Goal: Task Accomplishment & Management: Manage account settings

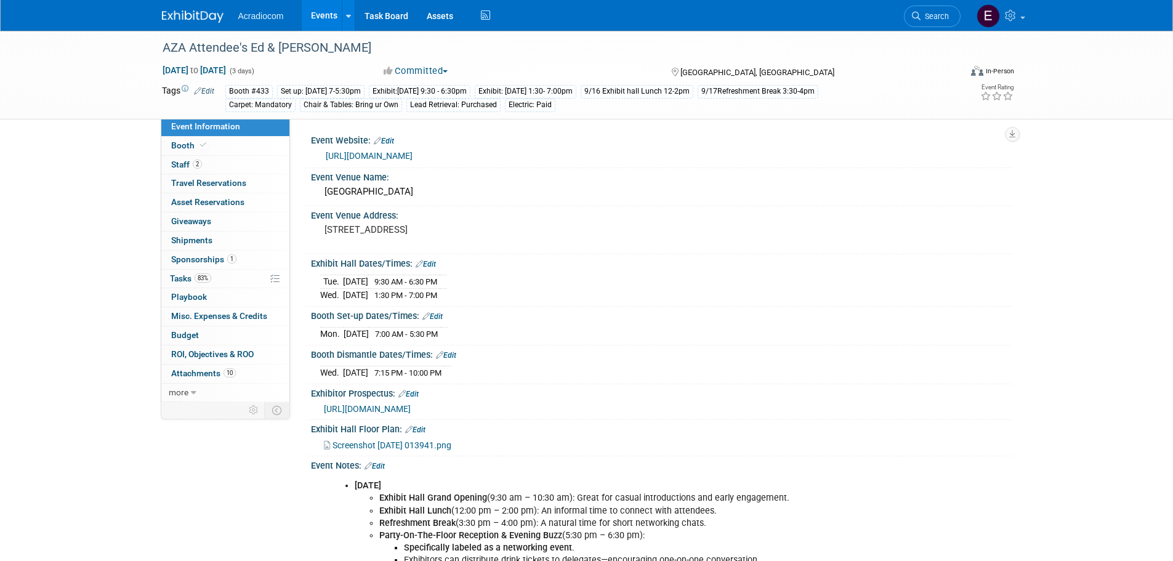
click at [193, 15] on img at bounding box center [193, 16] width 62 height 12
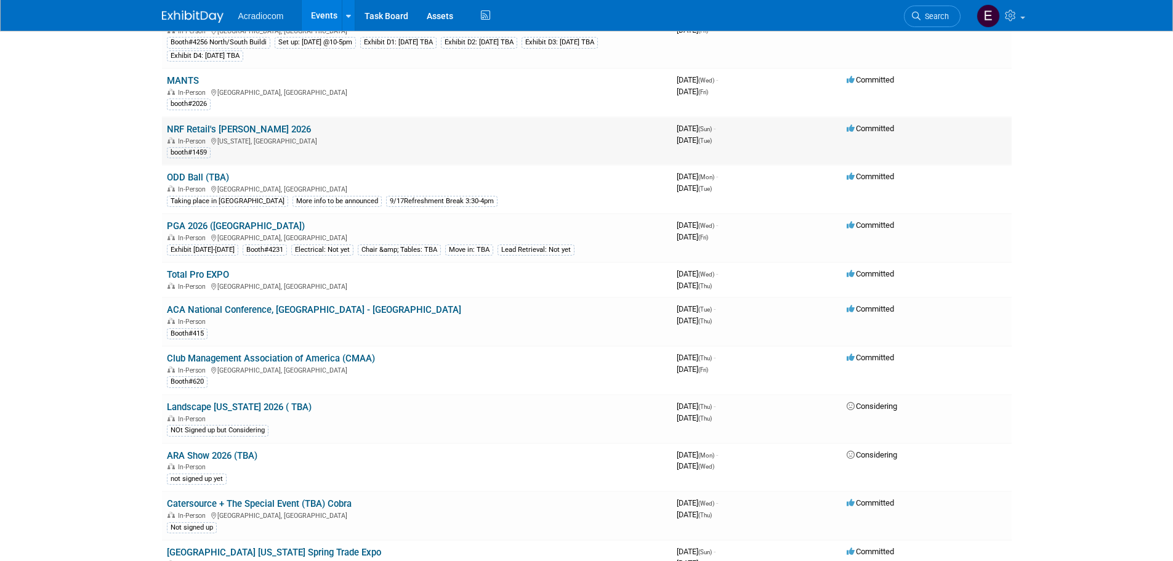
scroll to position [493, 0]
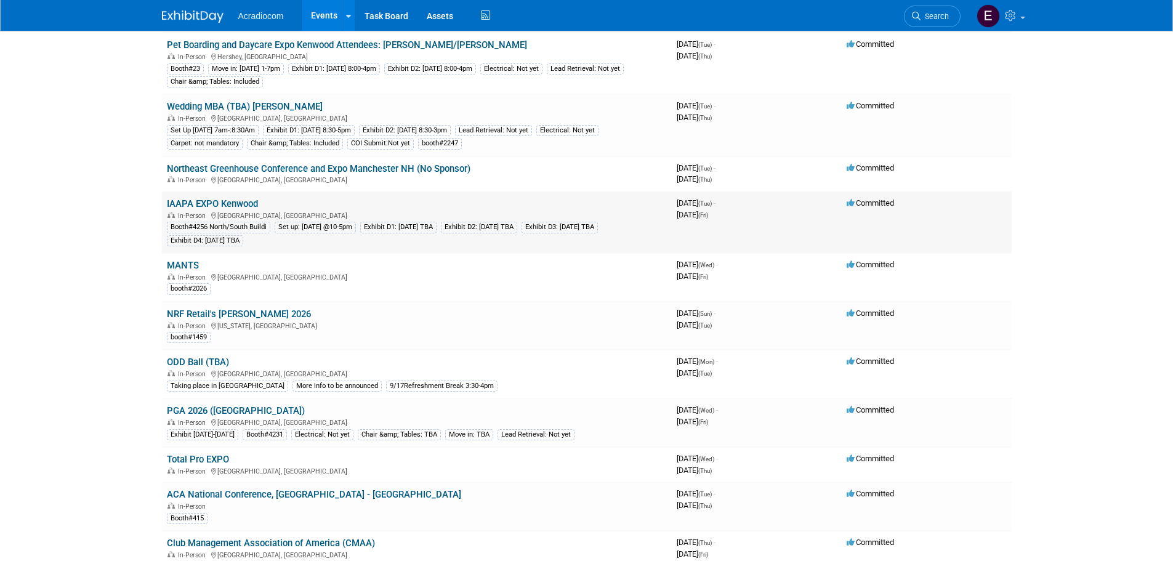
click at [239, 196] on td "IAAPA EXPO Kenwood In-Person Orlando, FL Booth#4256 North/South Buildi Set up: …" at bounding box center [417, 223] width 510 height 62
click at [237, 211] on div "In-Person Orlando, FL" at bounding box center [417, 215] width 500 height 10
click at [246, 205] on link "IAAPA EXPO Kenwood" at bounding box center [212, 203] width 91 height 11
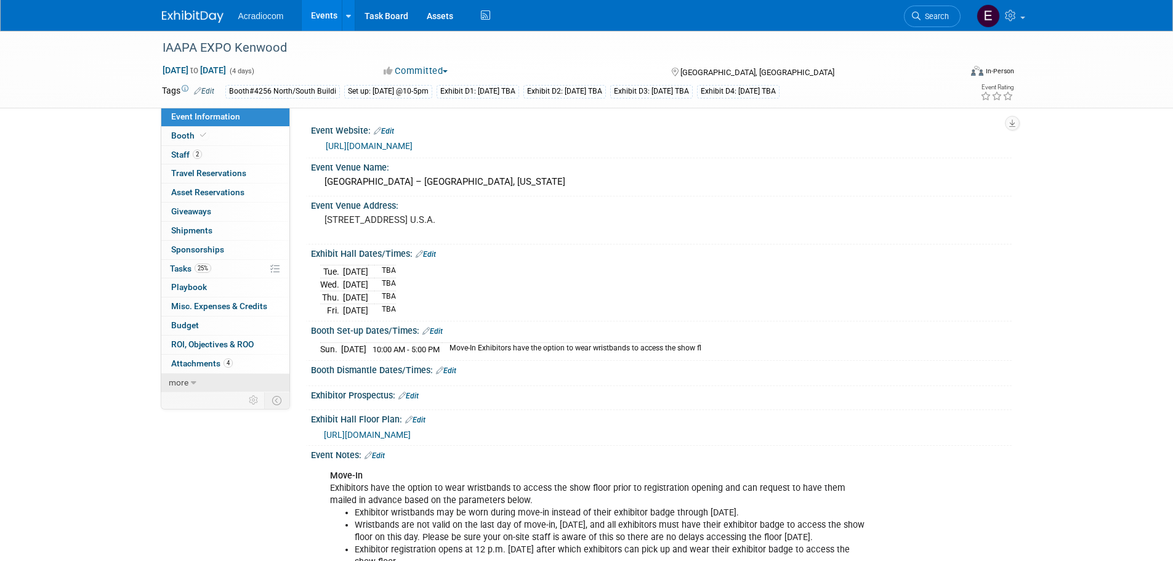
click at [200, 384] on link "more" at bounding box center [225, 383] width 128 height 18
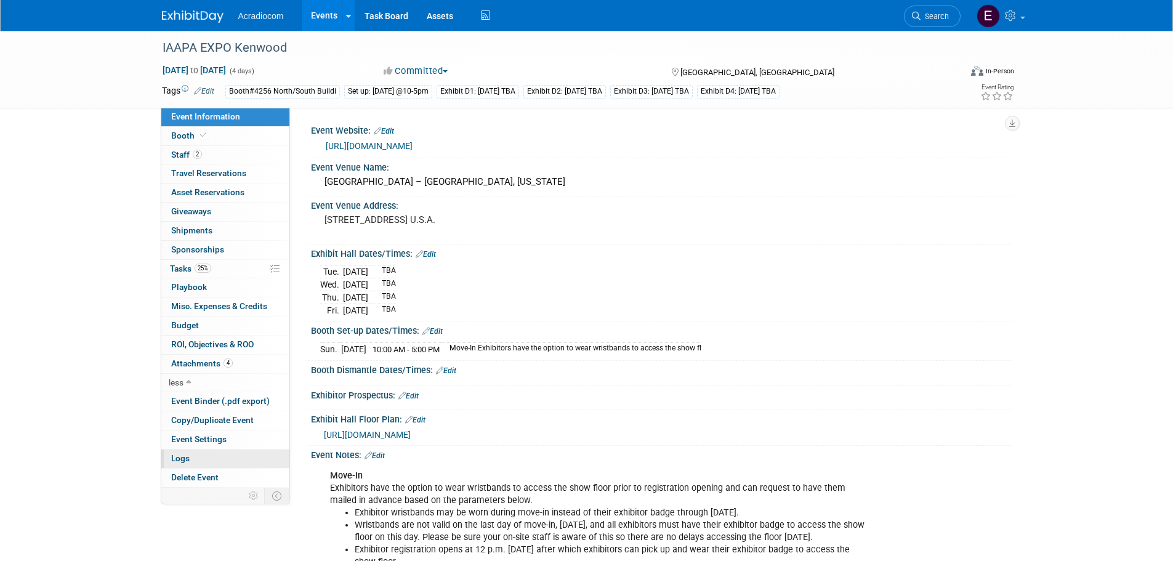
click at [231, 452] on link "Logs" at bounding box center [225, 459] width 128 height 18
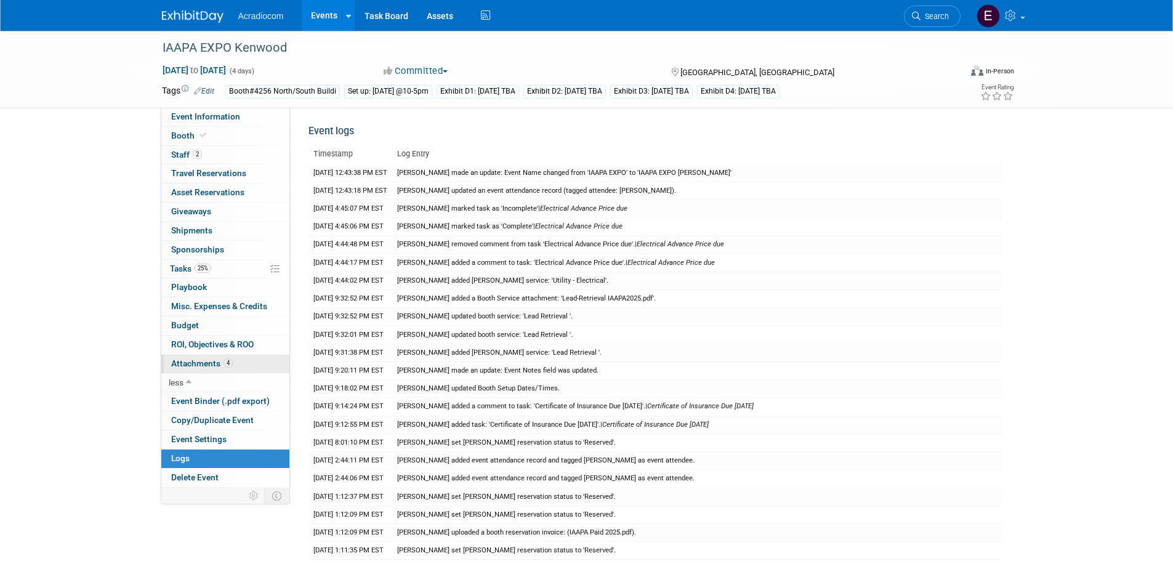
click at [205, 357] on link "4 Attachments 4" at bounding box center [225, 364] width 128 height 18
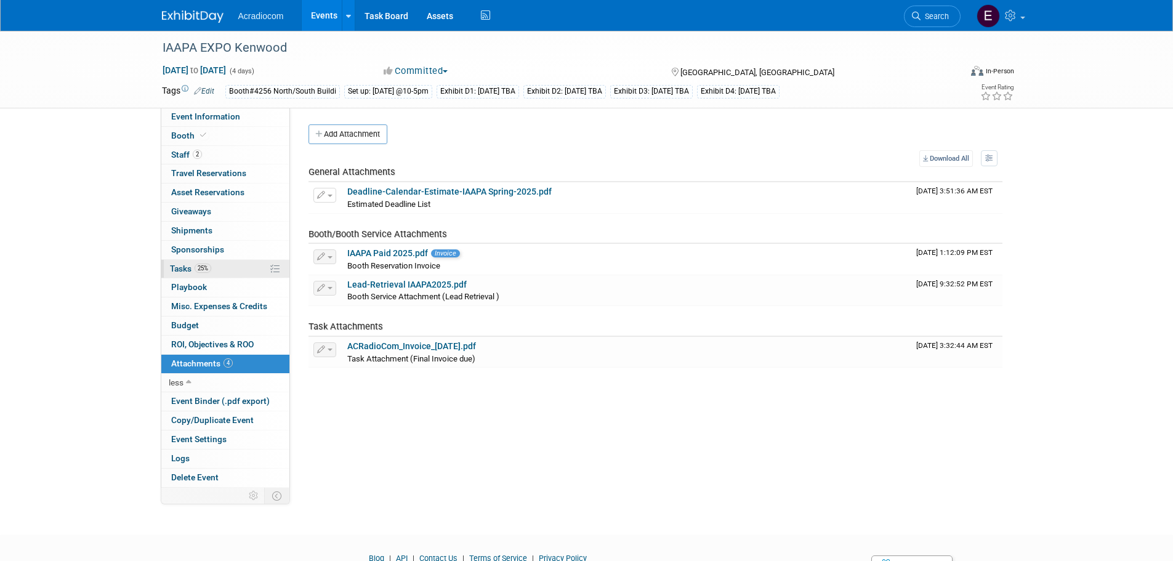
click at [196, 269] on span "25%" at bounding box center [203, 268] width 17 height 9
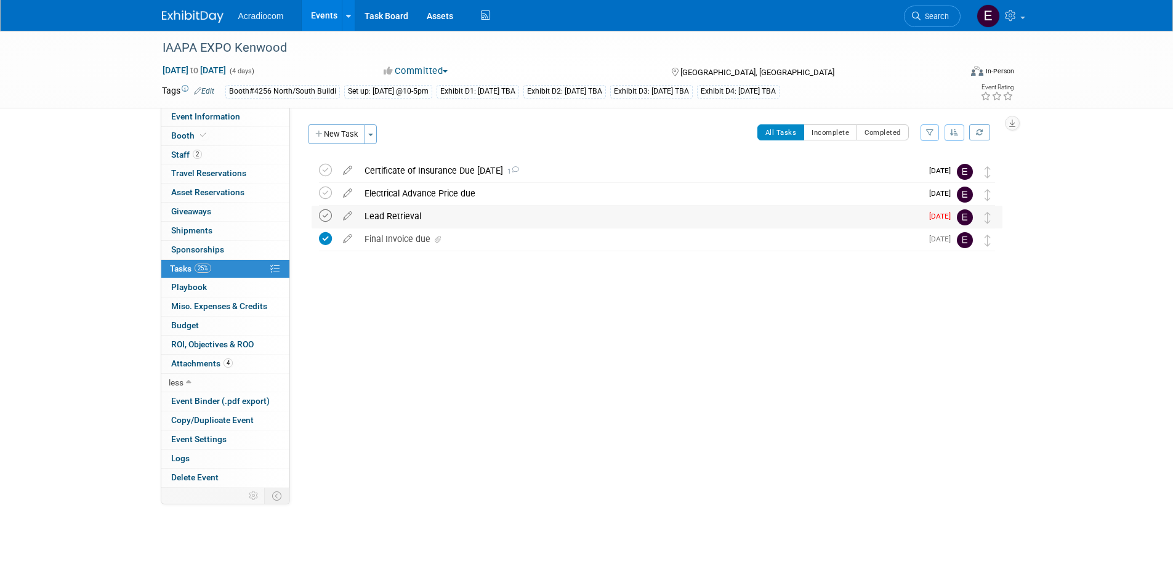
click at [326, 214] on icon at bounding box center [325, 215] width 13 height 13
click at [219, 113] on span "Event Information" at bounding box center [205, 116] width 69 height 10
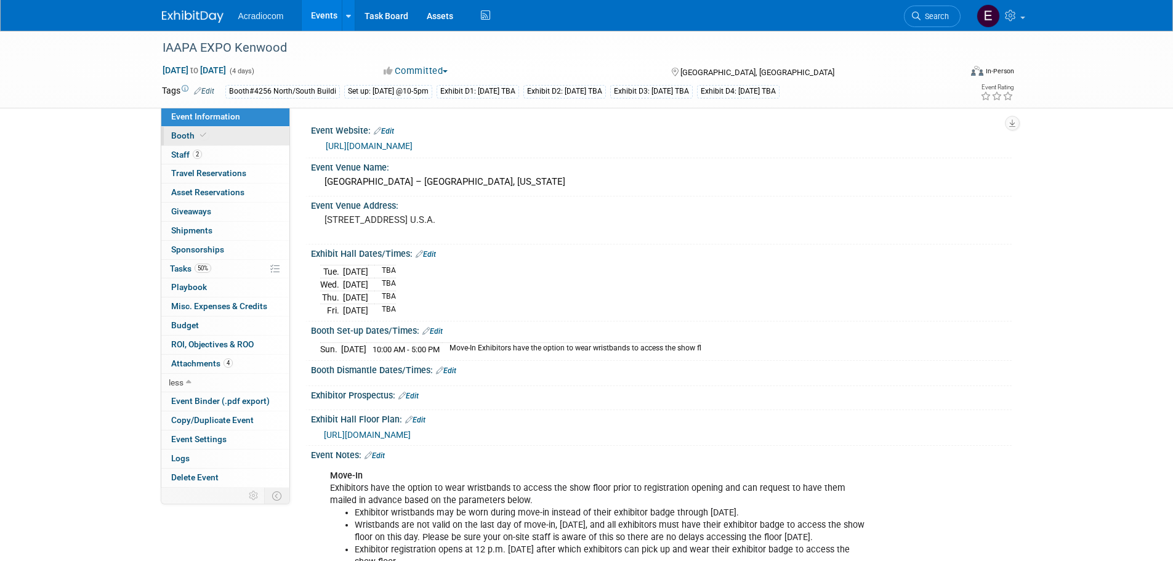
click at [227, 136] on link "Booth" at bounding box center [225, 136] width 128 height 18
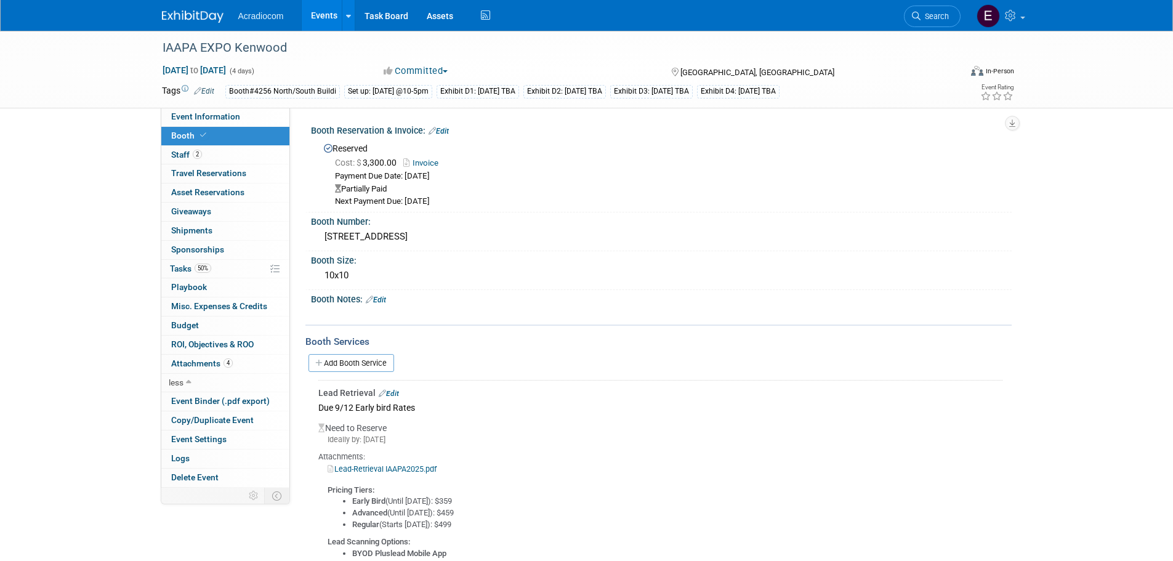
scroll to position [147, 0]
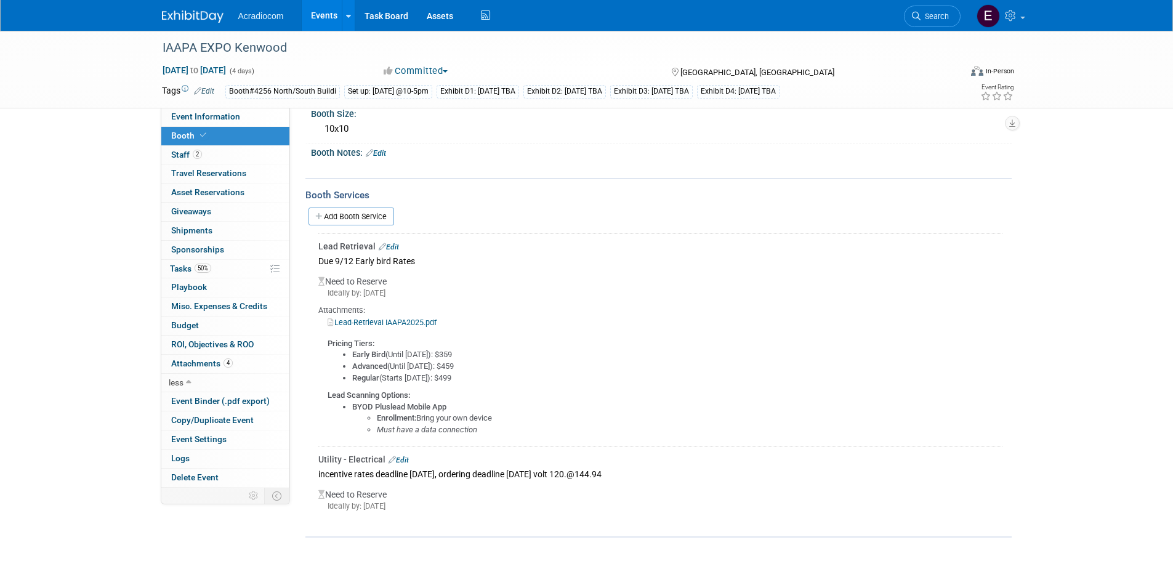
click at [389, 243] on link "Edit" at bounding box center [389, 247] width 20 height 9
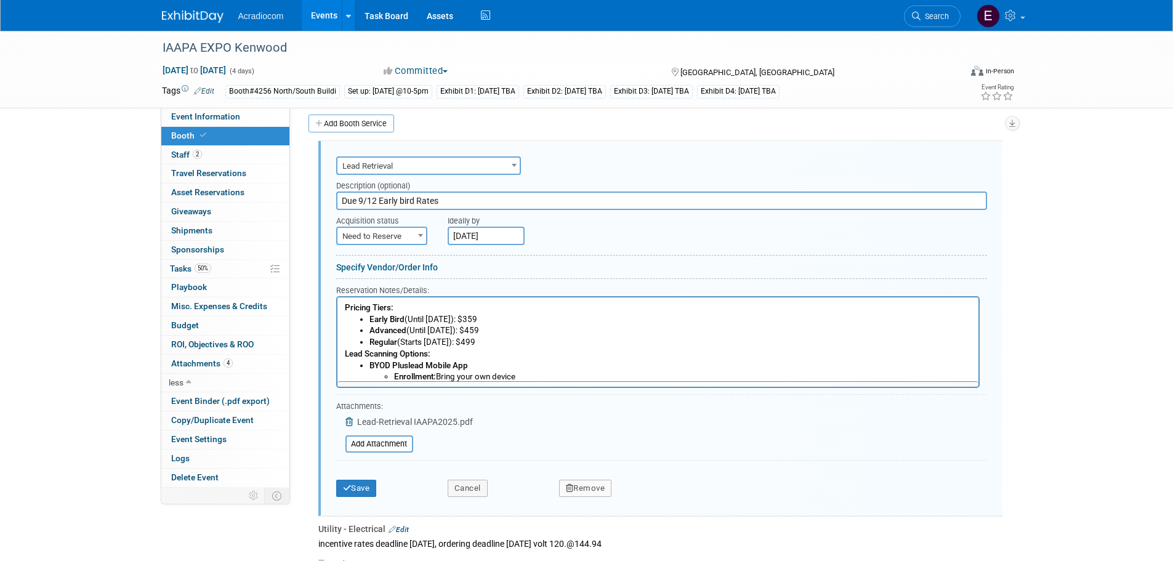
scroll to position [0, 0]
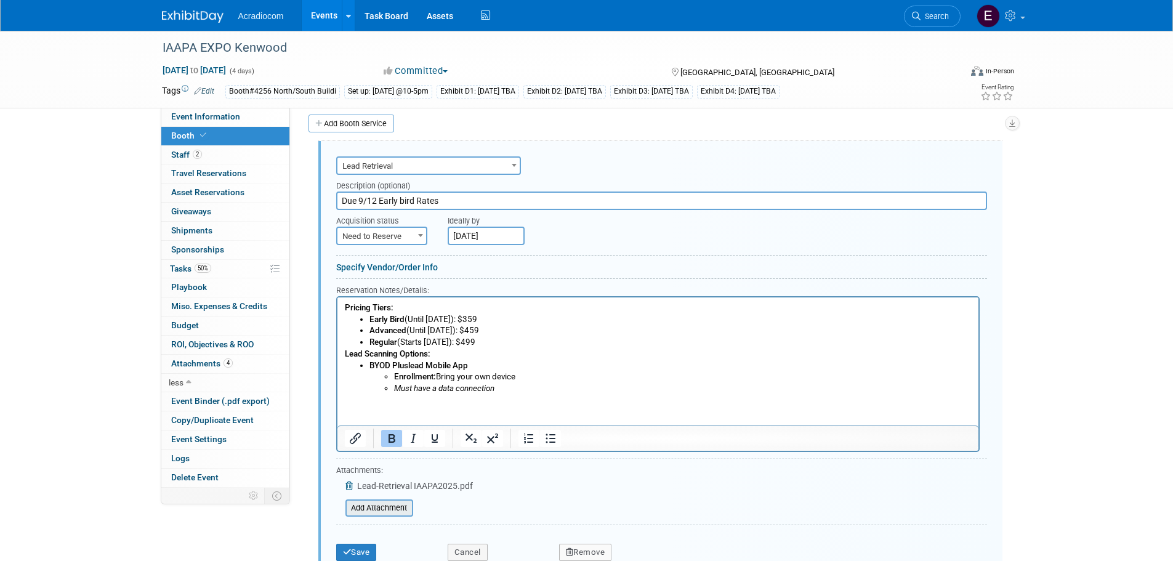
click at [398, 508] on input "file" at bounding box center [338, 508] width 147 height 15
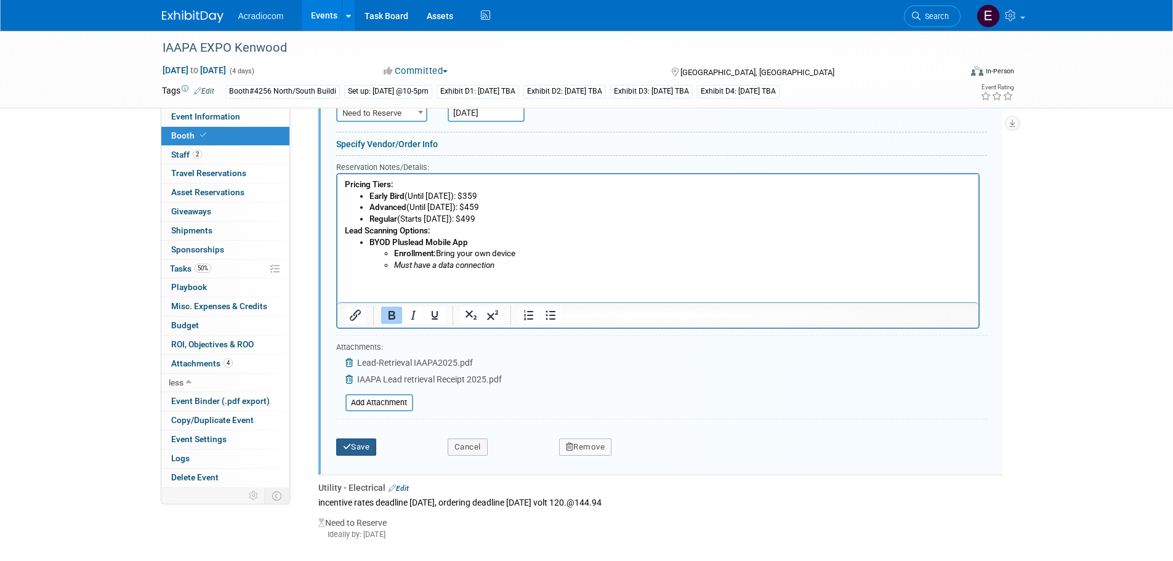
click at [359, 445] on button "Save" at bounding box center [356, 447] width 41 height 17
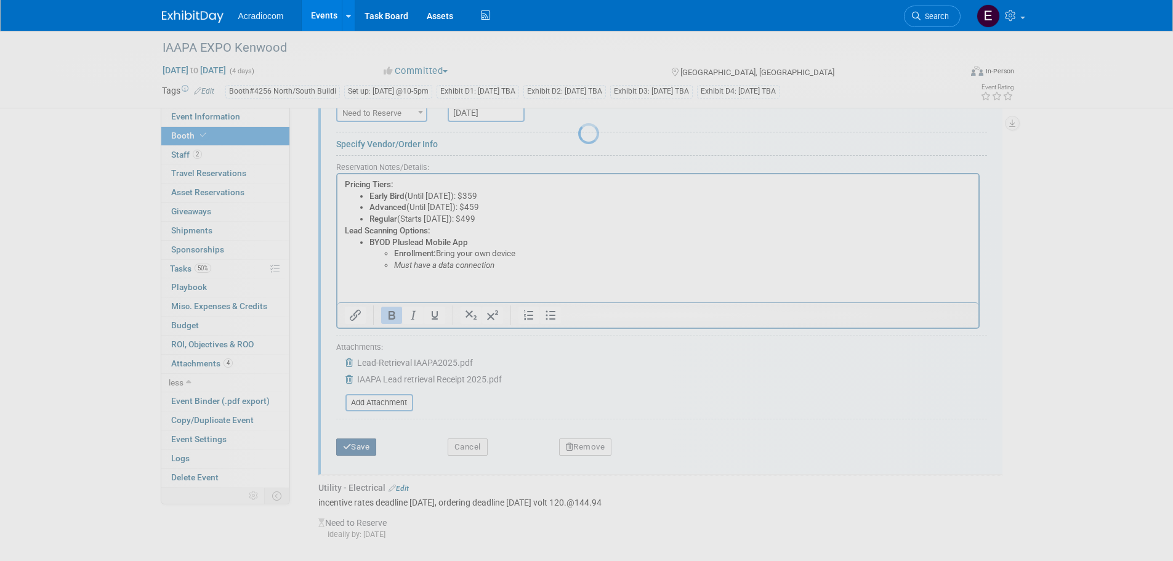
scroll to position [159, 0]
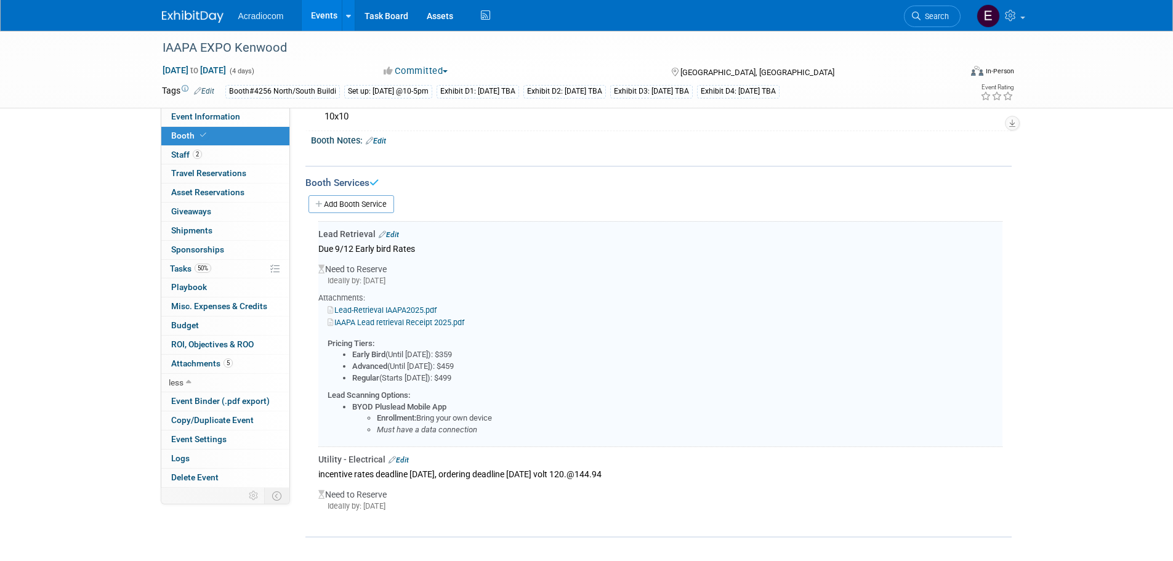
click at [380, 325] on link "IAAPA Lead retrieval Receipt 2025.pdf" at bounding box center [396, 322] width 137 height 9
click at [394, 232] on link "Edit" at bounding box center [389, 234] width 20 height 9
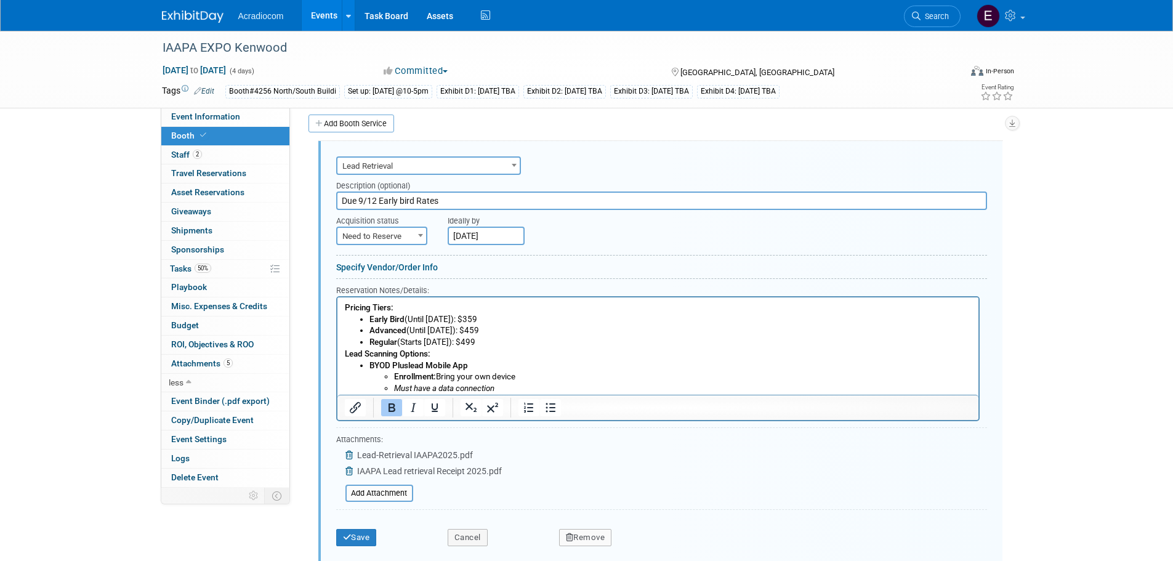
scroll to position [0, 0]
click at [346, 238] on span "Need to Reserve" at bounding box center [382, 236] width 89 height 17
select select "2"
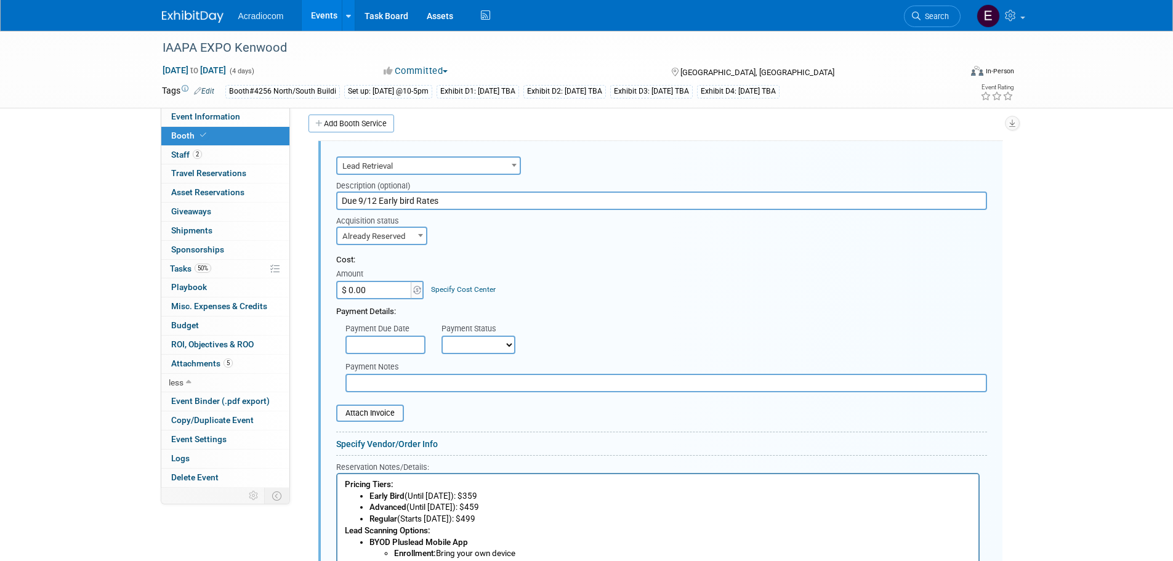
click at [395, 277] on div "Amount" at bounding box center [380, 275] width 89 height 12
click at [388, 297] on input "$ 0.00" at bounding box center [374, 290] width 77 height 18
type input "$ 359.00"
click at [390, 334] on div "Payment Due Date" at bounding box center [385, 329] width 78 height 12
click at [395, 338] on input "text" at bounding box center [386, 345] width 80 height 18
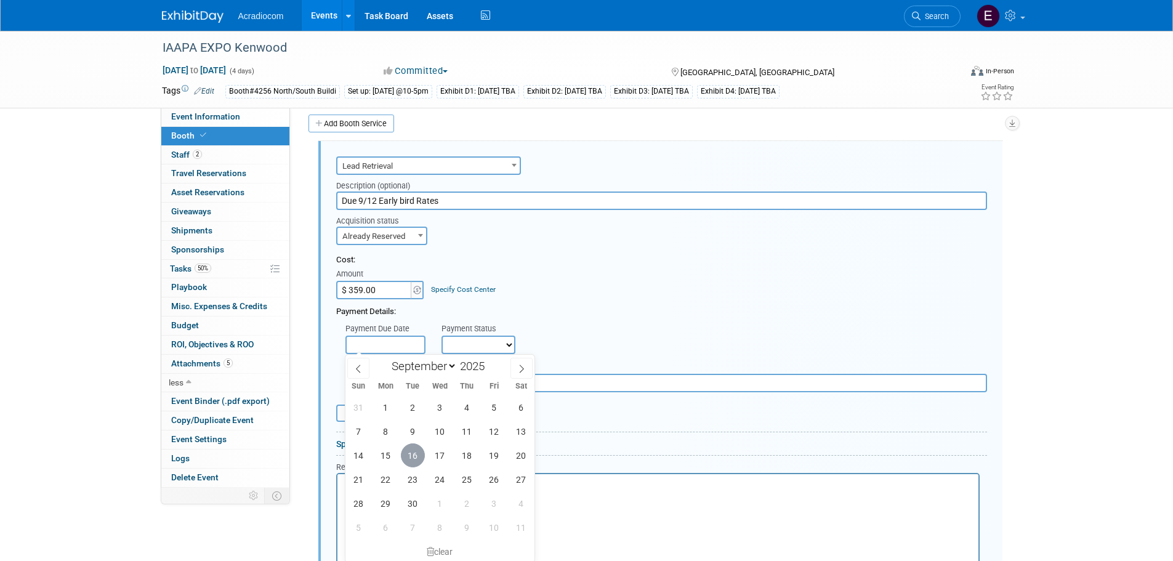
click at [413, 445] on span "16" at bounding box center [413, 455] width 24 height 24
type input "Sep 16, 2025"
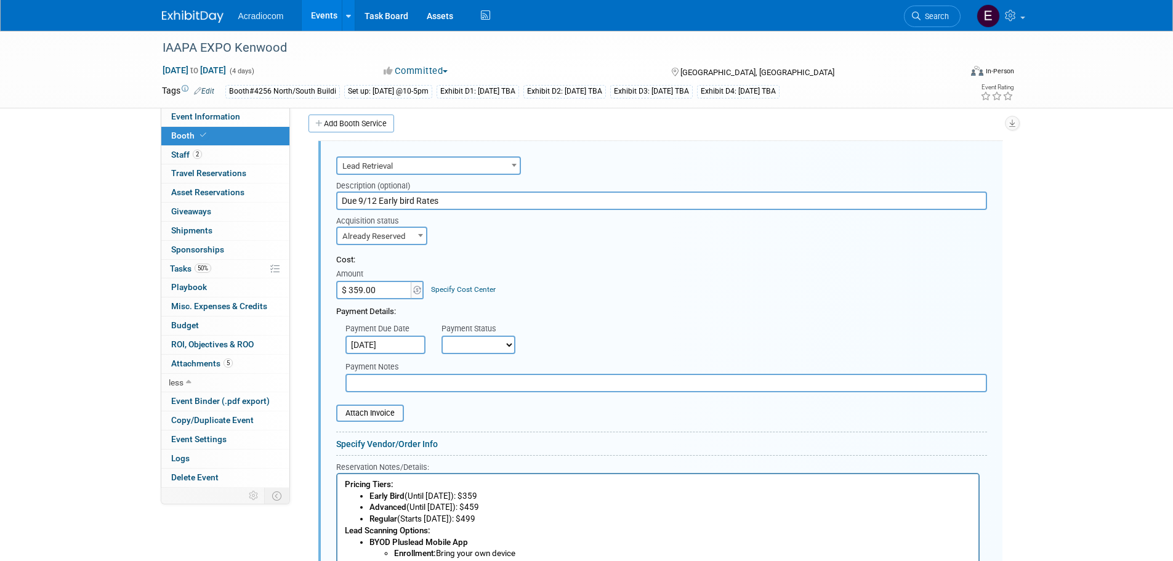
click at [475, 339] on select "Not Paid Yet Partially Paid Paid in Full" at bounding box center [479, 345] width 74 height 18
select select "1"
click at [442, 336] on select "Not Paid Yet Partially Paid Paid in Full" at bounding box center [479, 345] width 74 height 18
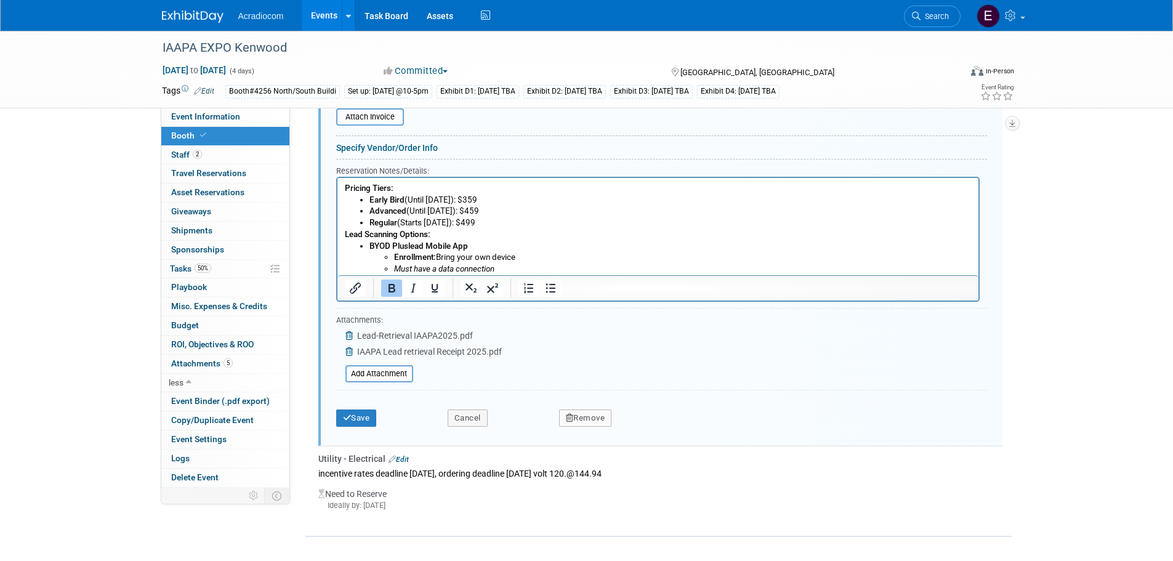
scroll to position [413, 0]
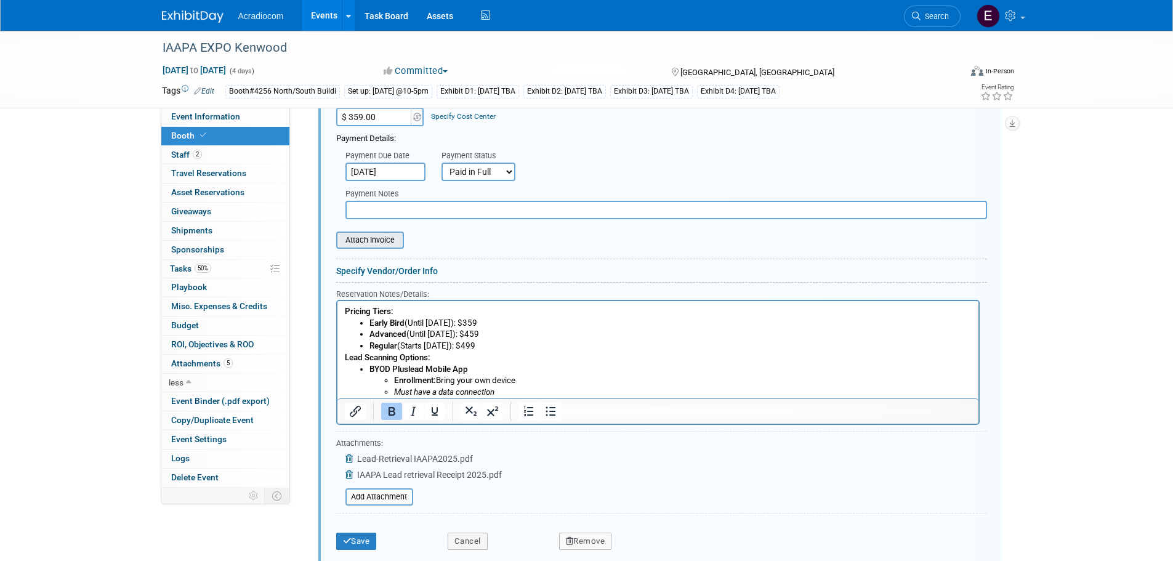
click at [382, 240] on input "file" at bounding box center [329, 240] width 147 height 15
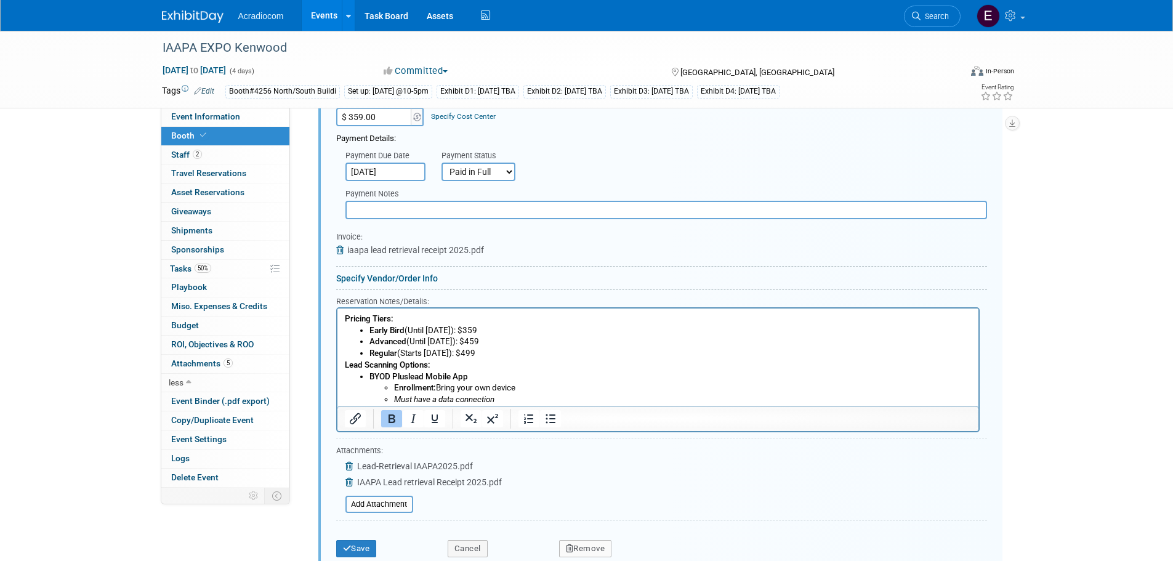
click at [347, 482] on icon at bounding box center [351, 482] width 10 height 9
click at [368, 535] on button "Save" at bounding box center [356, 536] width 41 height 17
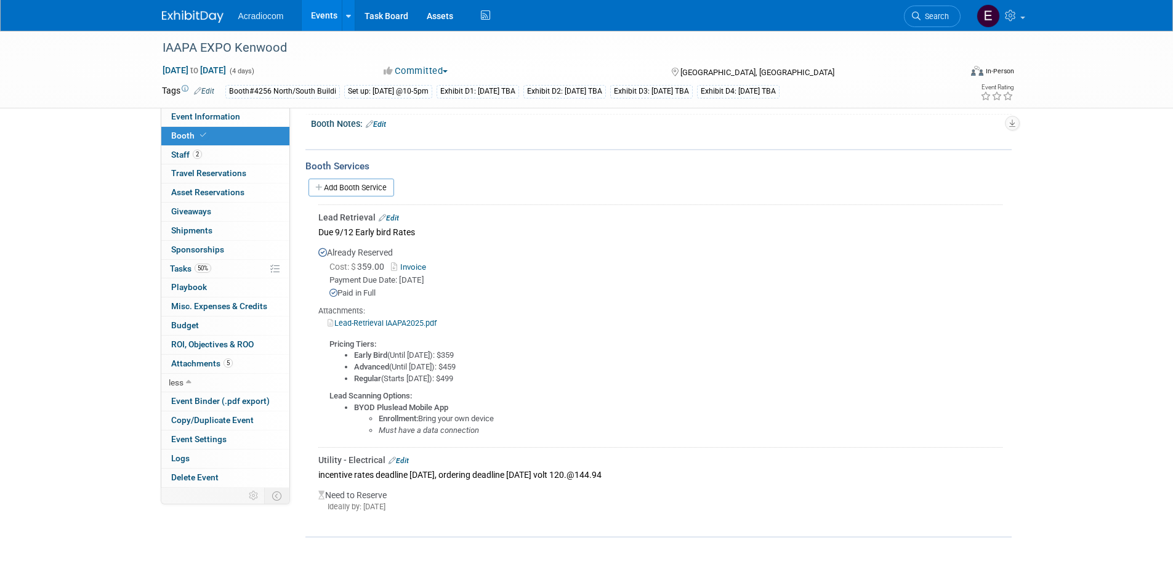
scroll to position [0, 0]
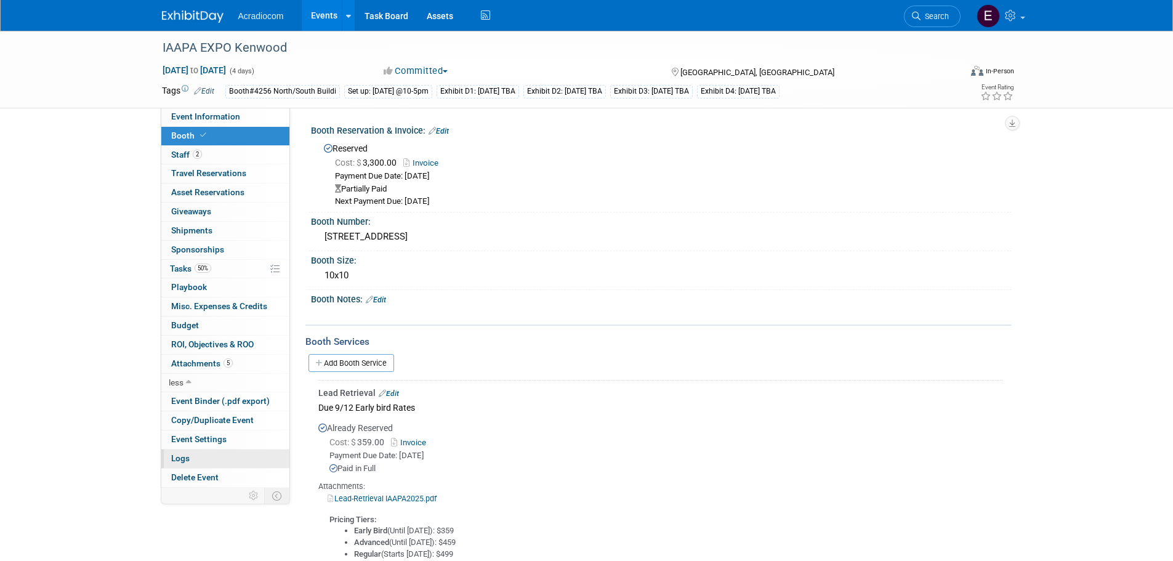
click at [233, 457] on link "Logs" at bounding box center [225, 459] width 128 height 18
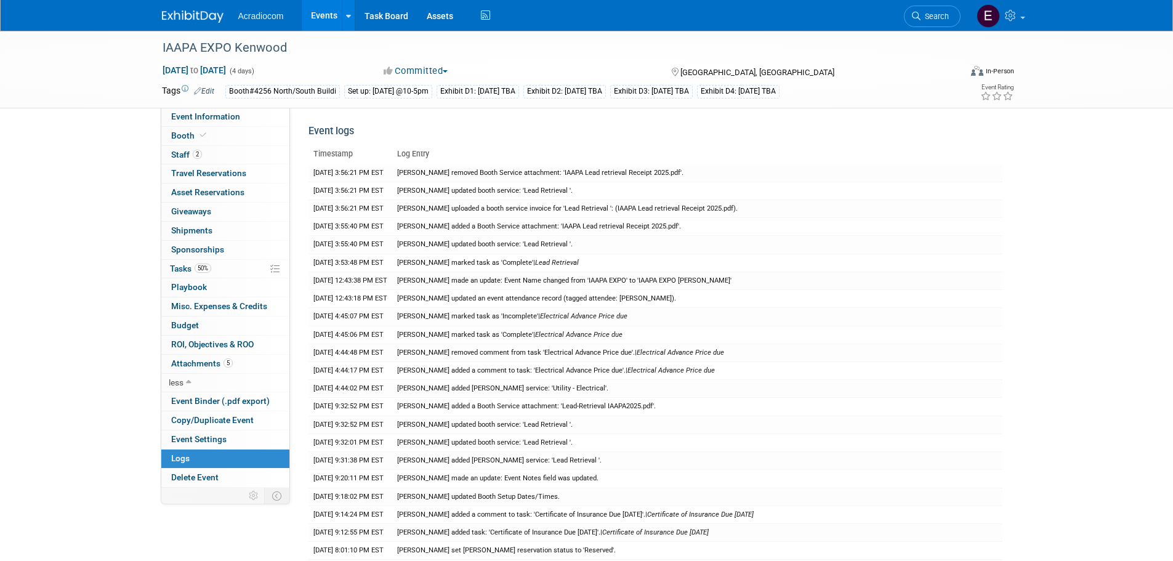
drag, startPoint x: 199, startPoint y: 1, endPoint x: 199, endPoint y: 11, distance: 10.5
click at [199, 1] on div at bounding box center [200, 11] width 76 height 23
click at [199, 11] on img at bounding box center [193, 16] width 62 height 12
